Goal: Transaction & Acquisition: Purchase product/service

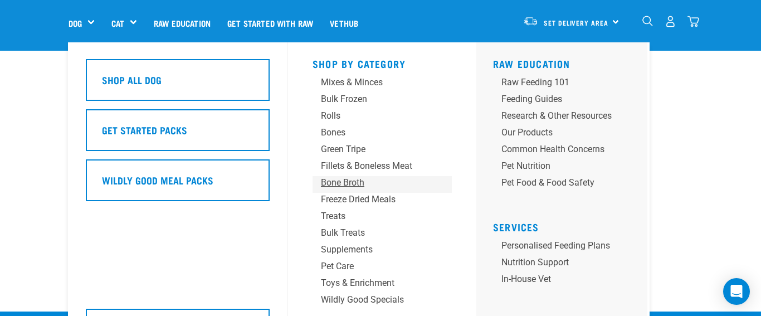
scroll to position [71, 0]
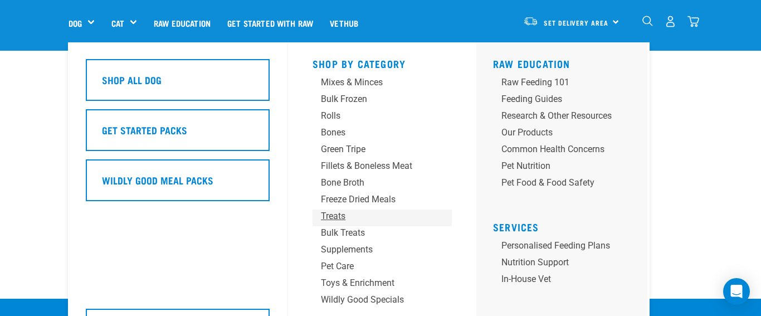
click at [333, 215] on div "Treats" at bounding box center [373, 215] width 104 height 13
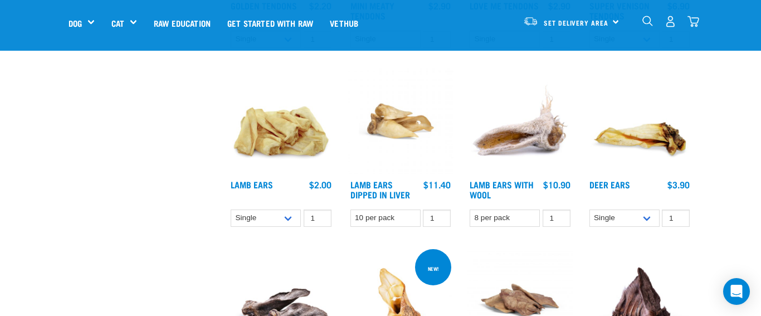
scroll to position [637, 0]
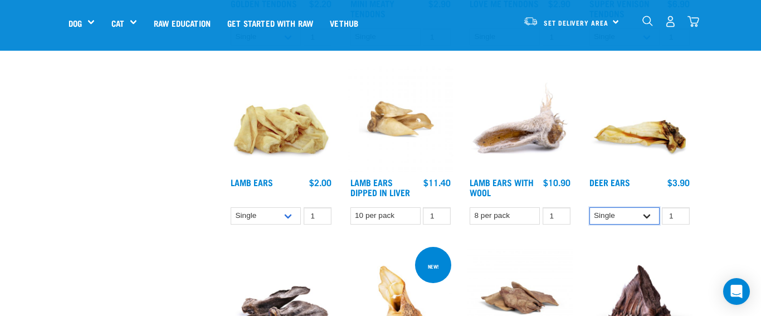
click at [647, 213] on select "Single 3 per pack 10 per pack" at bounding box center [624, 215] width 70 height 17
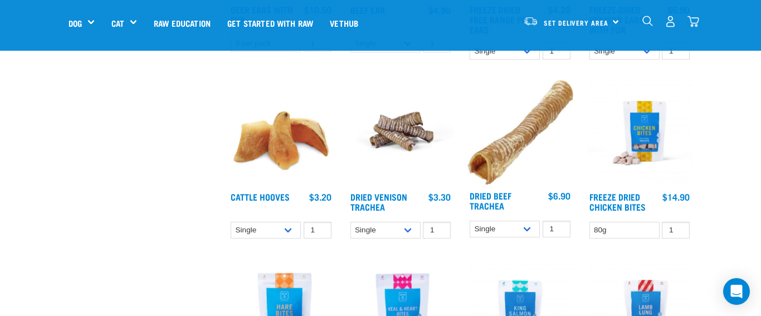
scroll to position [993, 0]
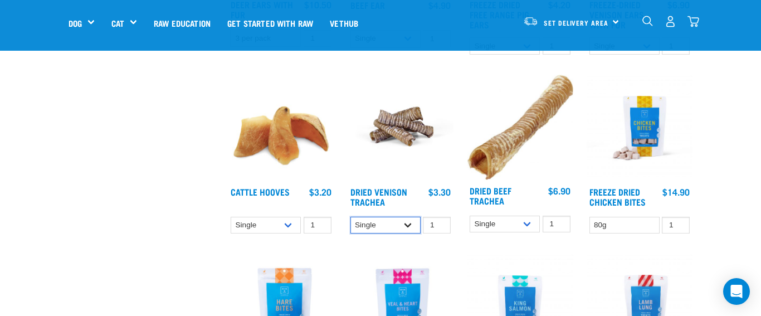
click at [408, 224] on select "Single 10 per pack 25 per pack" at bounding box center [385, 225] width 70 height 17
select select "682017"
click at [380, 191] on link "Dried Venison Trachea" at bounding box center [378, 196] width 57 height 15
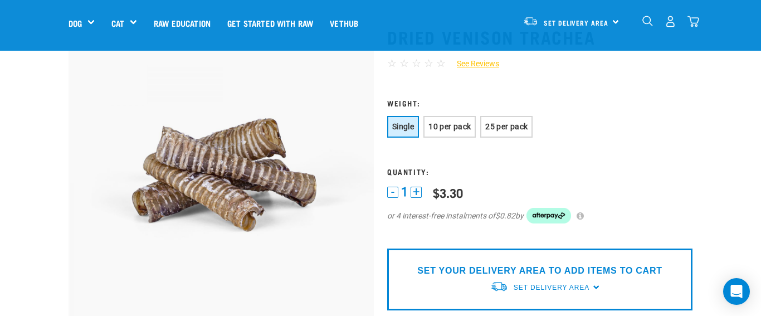
scroll to position [59, 0]
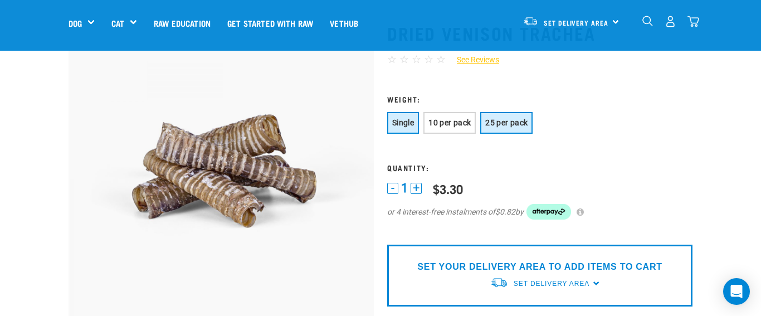
click at [512, 122] on span "25 per pack" at bounding box center [506, 122] width 42 height 9
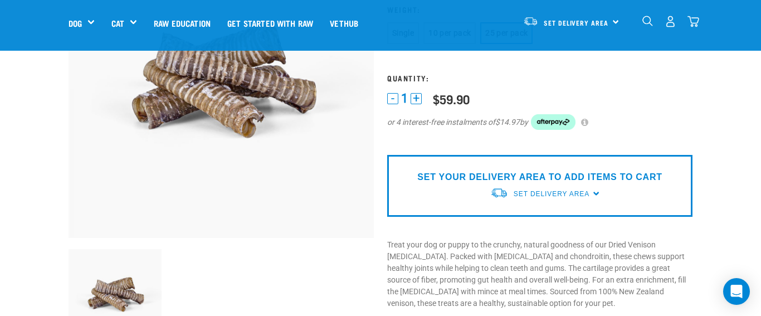
scroll to position [144, 0]
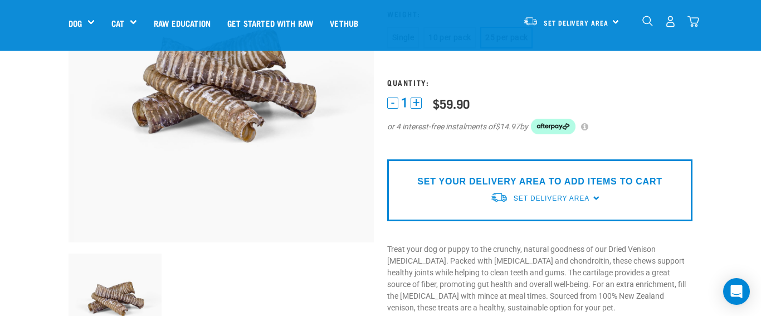
click at [601, 185] on p "SET YOUR DELIVERY AREA TO ADD ITEMS TO CART" at bounding box center [539, 181] width 244 height 13
click at [596, 198] on div "SET YOUR DELIVERY AREA TO ADD ITEMS TO CART Set Delivery Area [GEOGRAPHIC_DATA]…" at bounding box center [539, 190] width 305 height 62
click at [558, 198] on span "Set Delivery Area" at bounding box center [551, 198] width 76 height 8
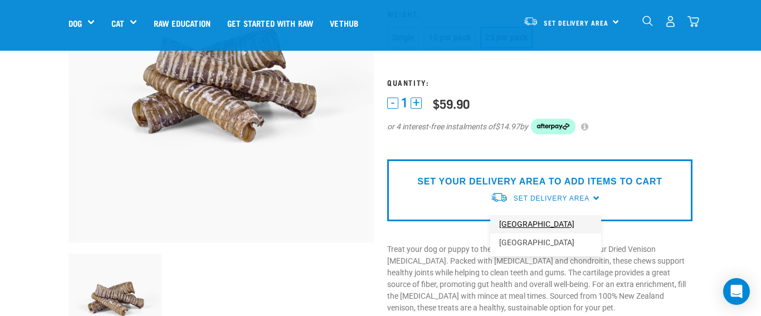
click at [528, 223] on link "[GEOGRAPHIC_DATA]" at bounding box center [545, 224] width 111 height 18
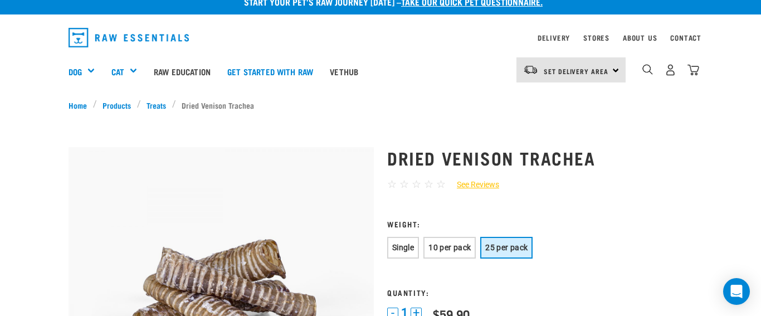
scroll to position [14, 0]
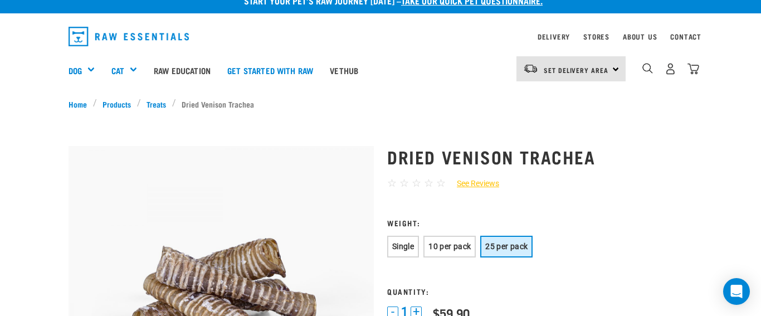
click at [614, 70] on div "Set Delivery Area [GEOGRAPHIC_DATA]" at bounding box center [570, 68] width 109 height 25
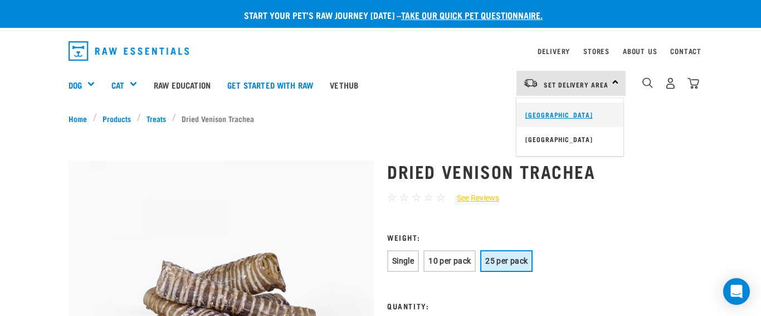
click at [562, 112] on link "[GEOGRAPHIC_DATA]" at bounding box center [569, 114] width 107 height 24
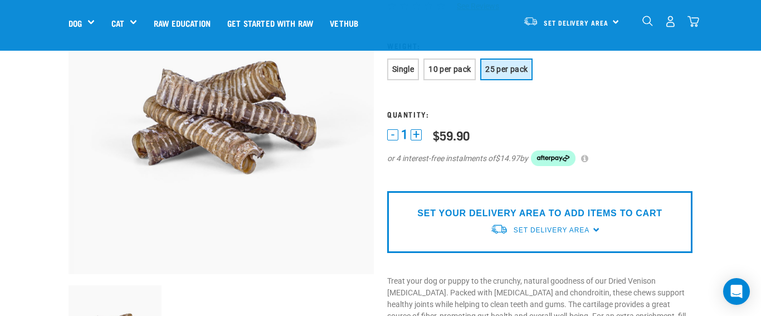
scroll to position [102, 0]
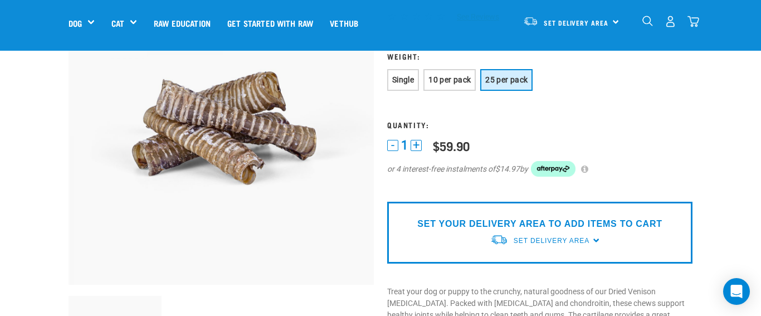
click at [607, 229] on p "SET YOUR DELIVERY AREA TO ADD ITEMS TO CART" at bounding box center [539, 223] width 244 height 13
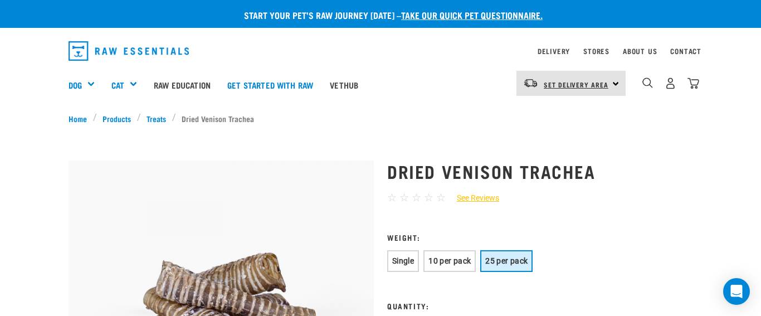
click at [582, 83] on span "Set Delivery Area" at bounding box center [575, 84] width 65 height 4
click at [555, 112] on link "[GEOGRAPHIC_DATA]" at bounding box center [569, 114] width 107 height 24
click at [668, 85] on img "dropdown navigation" at bounding box center [670, 83] width 12 height 12
